Goal: Task Accomplishment & Management: Use online tool/utility

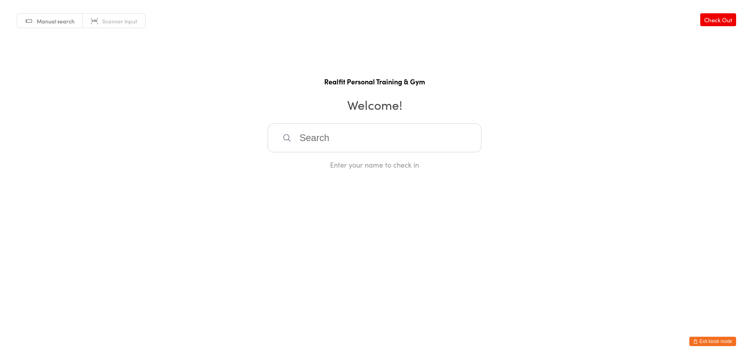
click at [387, 143] on input "search" at bounding box center [375, 137] width 214 height 29
type input "judy"
click at [350, 164] on div "Judy Herreen" at bounding box center [375, 163] width 200 height 11
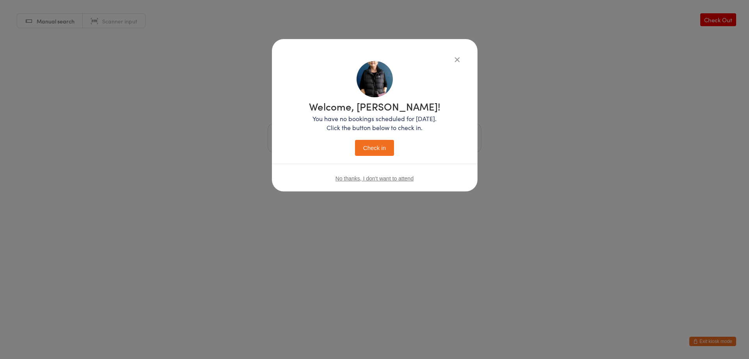
click at [374, 152] on button "Check in" at bounding box center [374, 148] width 39 height 16
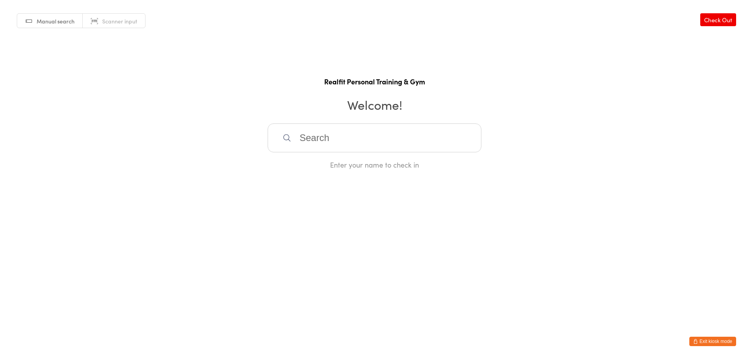
click at [707, 340] on button "Exit kiosk mode" at bounding box center [712, 340] width 47 height 9
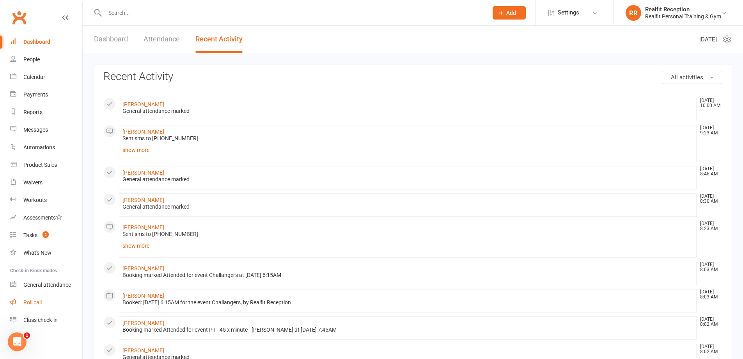
click at [27, 300] on div "Roll call" at bounding box center [32, 302] width 18 height 6
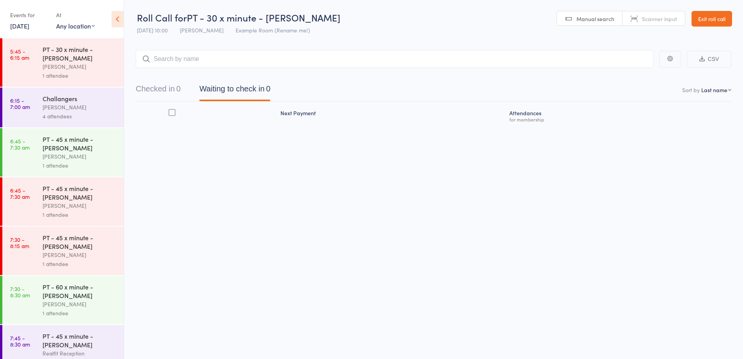
click at [275, 50] on main "CSV Checked in 0 Waiting to check in 0 Sort by Last name First name Last name B…" at bounding box center [433, 99] width 619 height 122
click at [272, 58] on input "search" at bounding box center [395, 59] width 518 height 18
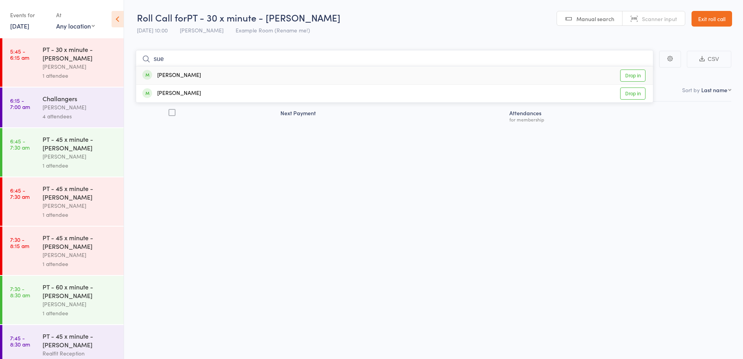
type input "sue"
click at [269, 73] on div "[PERSON_NAME] Drop in" at bounding box center [394, 75] width 517 height 18
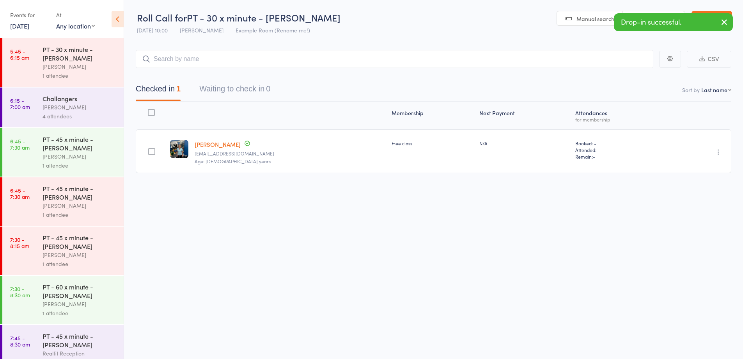
click at [91, 110] on div "[PERSON_NAME]" at bounding box center [80, 107] width 75 height 9
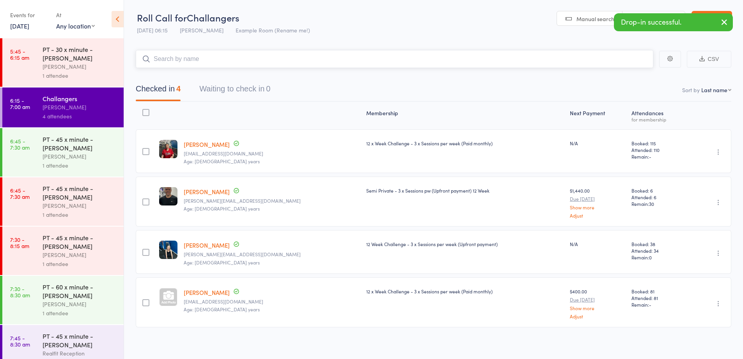
click at [224, 64] on input "search" at bounding box center [395, 59] width 518 height 18
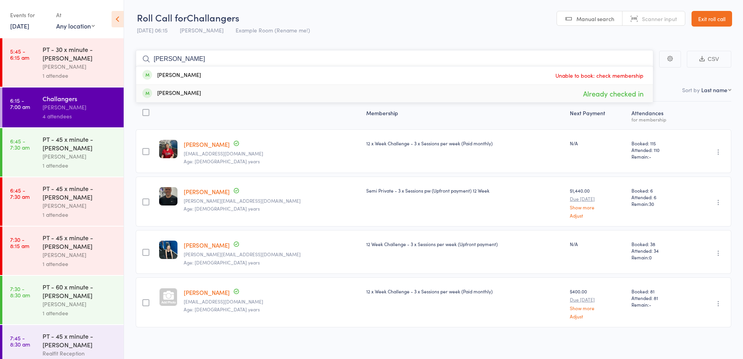
type input "[PERSON_NAME]"
click at [82, 164] on div "1 attendee" at bounding box center [80, 165] width 75 height 9
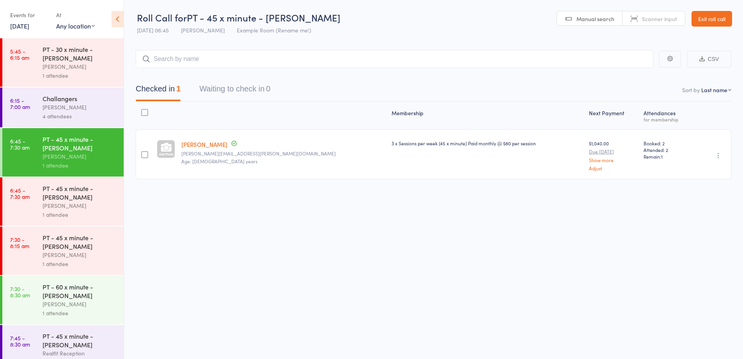
click at [82, 164] on div "1 attendee" at bounding box center [80, 165] width 75 height 9
click at [85, 208] on div "[PERSON_NAME]" at bounding box center [80, 205] width 75 height 9
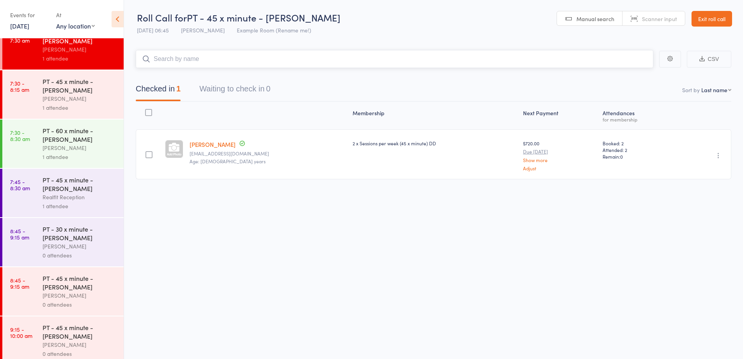
scroll to position [195, 0]
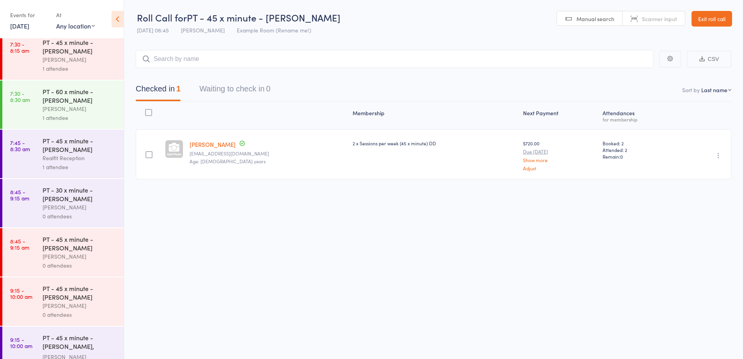
click at [92, 220] on div "PT - 30 x minute - [PERSON_NAME] [PERSON_NAME] 0 attendees" at bounding box center [83, 203] width 81 height 48
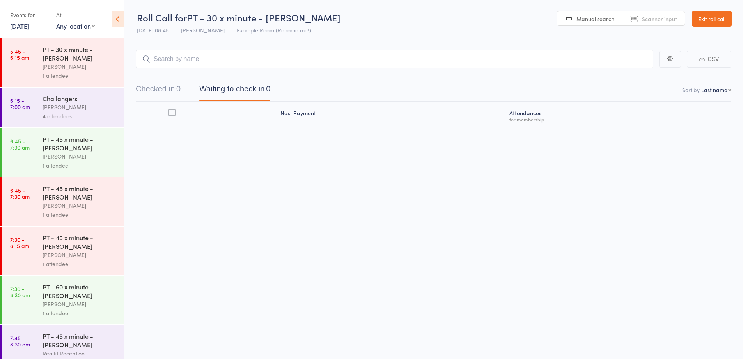
click at [208, 57] on input "search" at bounding box center [395, 59] width 518 height 18
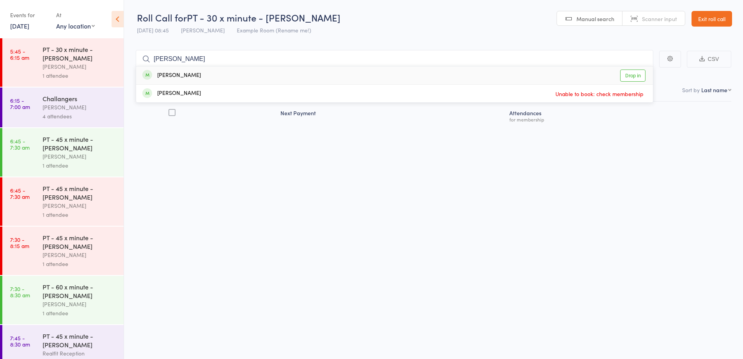
type input "[PERSON_NAME]"
click at [210, 74] on div "[PERSON_NAME] Drop in" at bounding box center [394, 75] width 517 height 18
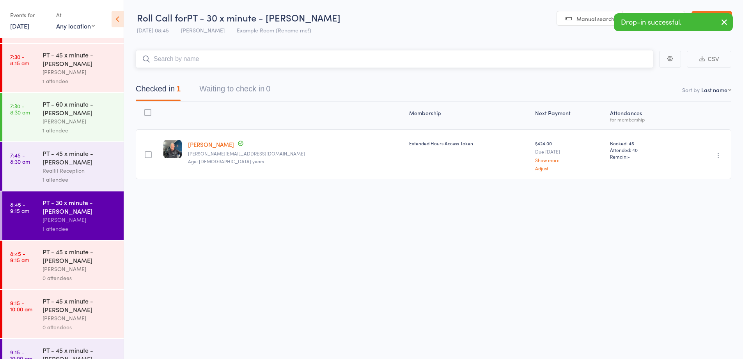
scroll to position [192, 0]
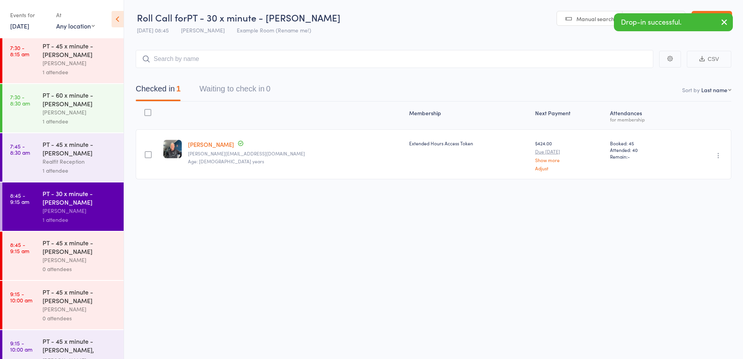
click at [96, 261] on div "[PERSON_NAME]" at bounding box center [80, 259] width 75 height 9
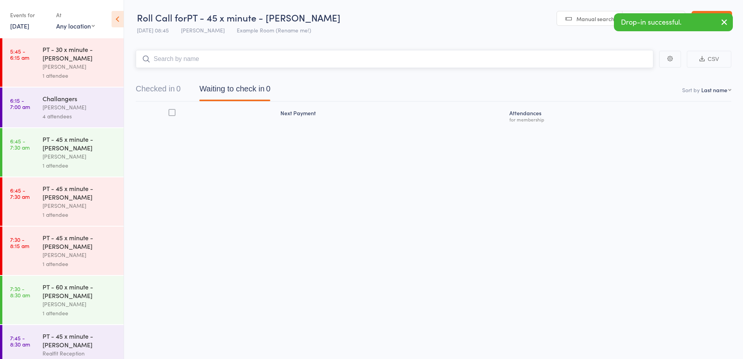
click at [215, 60] on input "search" at bounding box center [395, 59] width 518 height 18
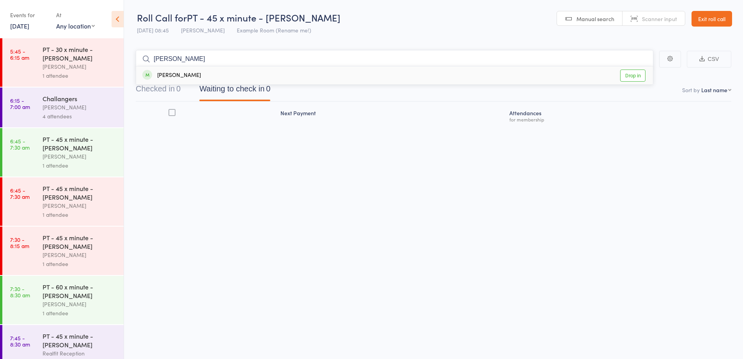
type input "[PERSON_NAME]"
click at [231, 71] on div "[PERSON_NAME] Drop in" at bounding box center [394, 75] width 517 height 18
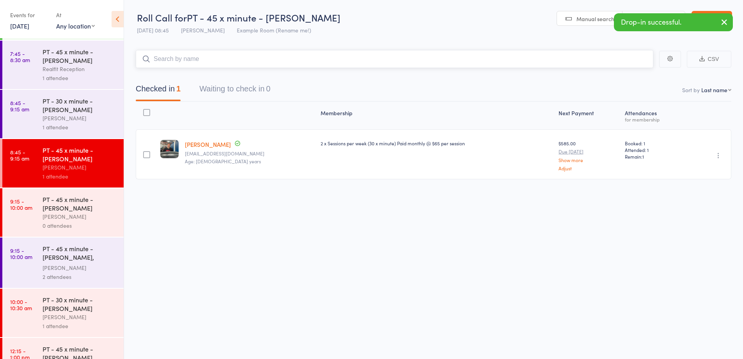
scroll to position [286, 0]
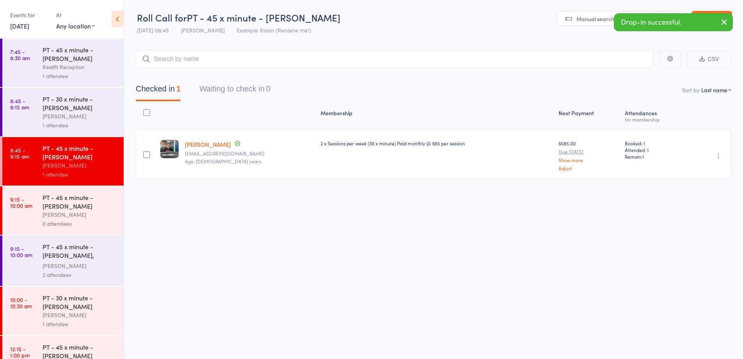
click at [93, 219] on div "0 attendees" at bounding box center [80, 223] width 75 height 9
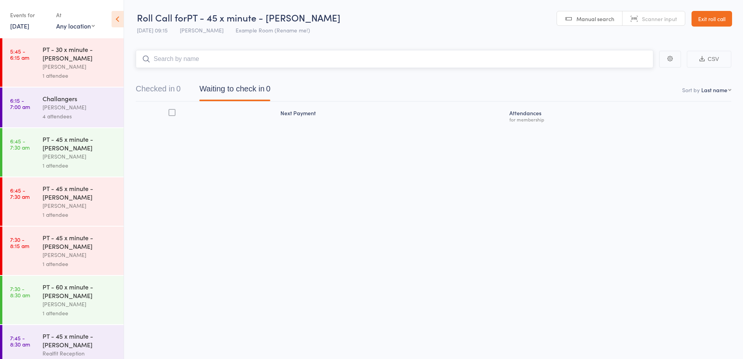
drag, startPoint x: 318, startPoint y: 60, endPoint x: 319, endPoint y: 42, distance: 18.0
click at [318, 51] on input "search" at bounding box center [395, 59] width 518 height 18
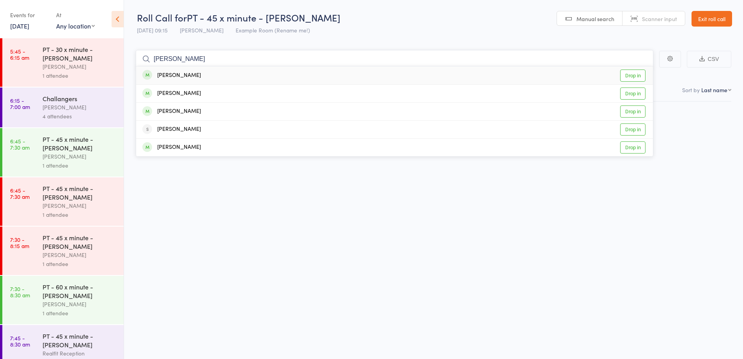
type input "[PERSON_NAME]"
click at [288, 80] on div "[PERSON_NAME] Drop in" at bounding box center [394, 75] width 517 height 18
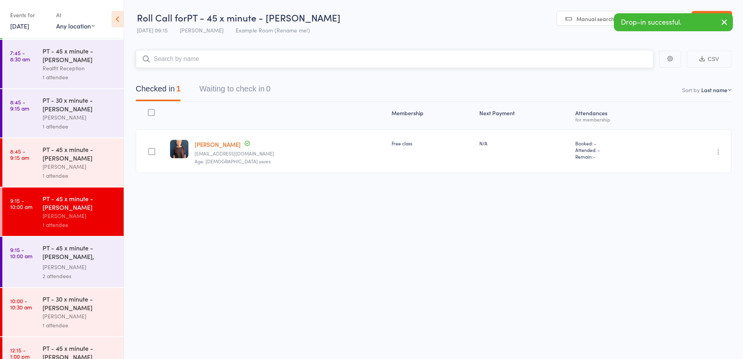
scroll to position [293, 0]
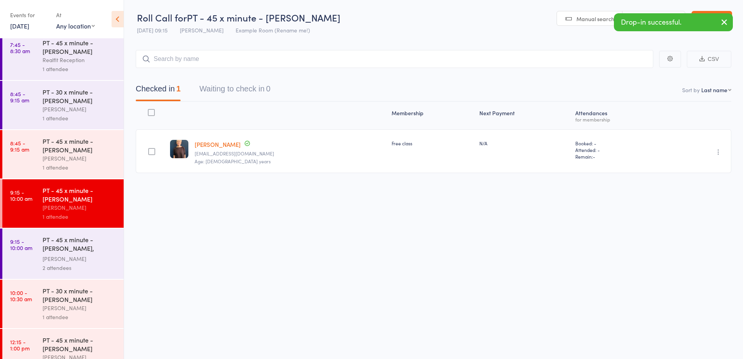
click at [105, 266] on div "2 attendees" at bounding box center [80, 267] width 75 height 9
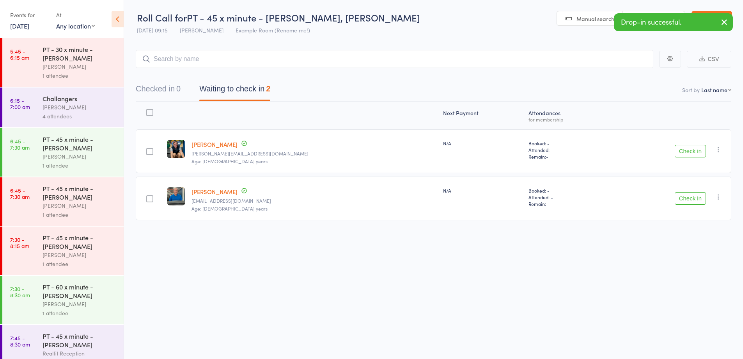
click at [696, 154] on button "Check in" at bounding box center [690, 151] width 31 height 12
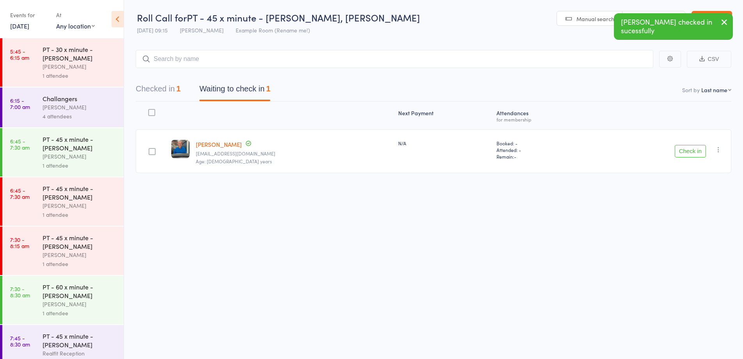
click at [688, 148] on button "Check in" at bounding box center [690, 151] width 31 height 12
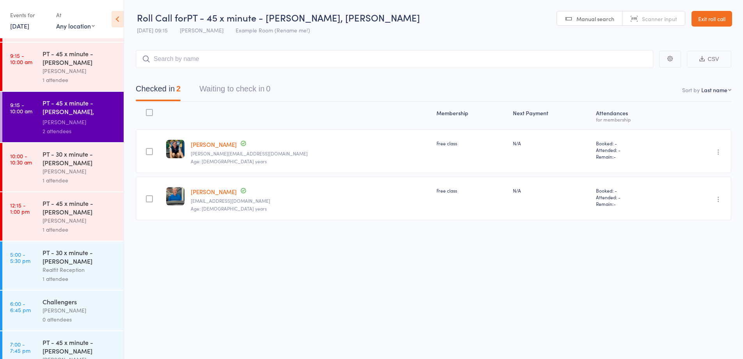
scroll to position [432, 0]
